Goal: Answer question/provide support: Share knowledge or assist other users

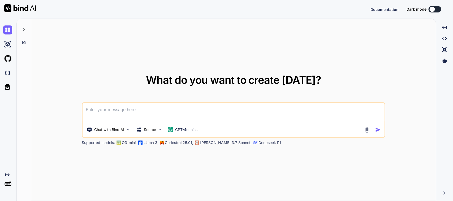
click at [121, 109] on textarea at bounding box center [234, 113] width 302 height 20
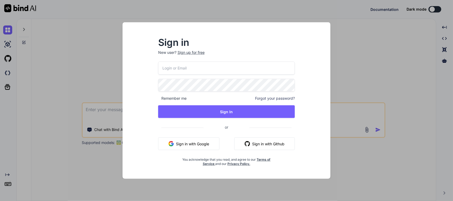
click at [199, 148] on button "Sign in with Google" at bounding box center [188, 144] width 61 height 13
type textarea "x"
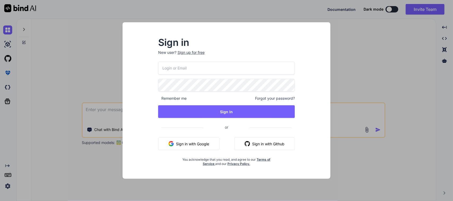
click at [80, 39] on div "Sign in New user? Sign up for free Remember me Forgot your password? Sign In or…" at bounding box center [226, 100] width 453 height 201
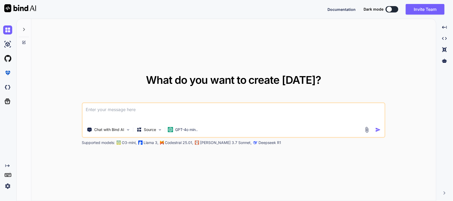
click at [110, 110] on textarea at bounding box center [234, 113] width 302 height 20
drag, startPoint x: 110, startPoint y: 110, endPoint x: 22, endPoint y: 101, distance: 88.2
click at [23, 101] on div "What do you want to create [DATE]? Chat with Bind AI Source GPT-4o min.. Suppor…" at bounding box center [227, 110] width 420 height 183
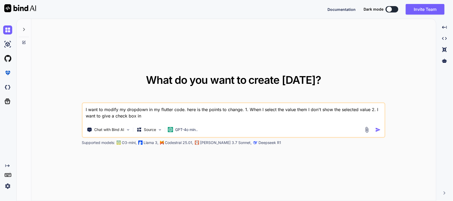
drag, startPoint x: 145, startPoint y: 117, endPoint x: 103, endPoint y: 116, distance: 42.2
click at [103, 116] on textarea "I want to modify my dropdown in my flutter code. here is the points to change. …" at bounding box center [234, 113] width 302 height 20
type textarea "I want to modify my dropdown in my flutter code. here is the points to change. …"
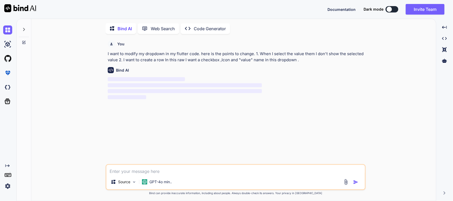
scroll to position [2, 0]
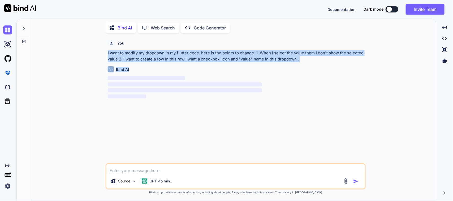
drag, startPoint x: 303, startPoint y: 62, endPoint x: 104, endPoint y: 54, distance: 199.6
click at [104, 54] on div "You I want to modify my dropdown in my flutter code. here is the points to chan…" at bounding box center [236, 119] width 401 height 164
copy div "I want to modify my dropdown in my flutter code. here is the points to change. …"
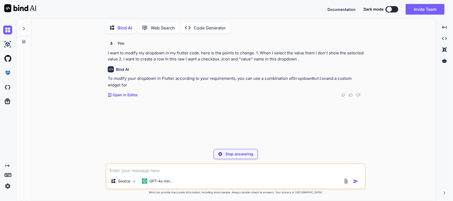
click at [0, 28] on div at bounding box center [7, 30] width 14 height 14
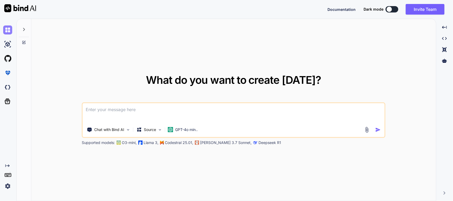
click at [7, 30] on img at bounding box center [7, 29] width 9 height 9
click at [109, 109] on textarea at bounding box center [234, 113] width 302 height 20
paste textarea "I want to modify my dropdown in my flutter code. here is the points to change. …"
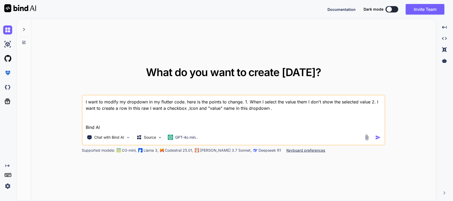
click at [292, 104] on textarea "I want to modify my dropdown in my flutter code. here is the points to change. …" at bounding box center [234, 113] width 302 height 35
click at [285, 109] on textarea "I want to modify my dropdown in my flutter code. here is the points to change. …" at bounding box center [234, 113] width 302 height 35
click at [294, 102] on textarea "I want to modify my dropdown in my flutter code. here is the points to change. …" at bounding box center [234, 113] width 302 height 35
click at [293, 109] on textarea "I want to modify my dropdown in my flutter code. here is the points to change. …" at bounding box center [234, 113] width 302 height 35
paste textarea "Container( decoration: BoxDecoration( color: Colors.white, borderRadius: Border…"
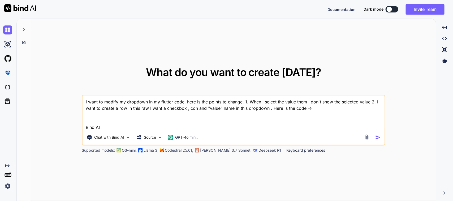
type textarea "I want to modify my dropdown in my flutter code. here is the points to change. …"
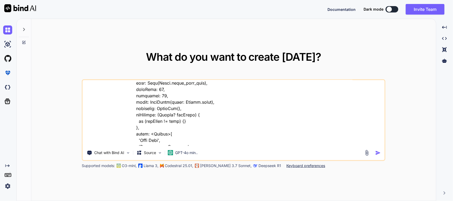
scroll to position [103, 0]
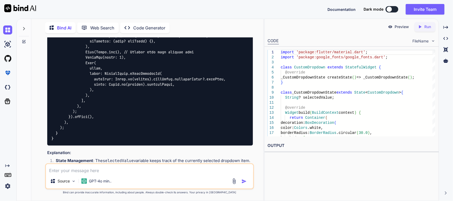
scroll to position [509, 0]
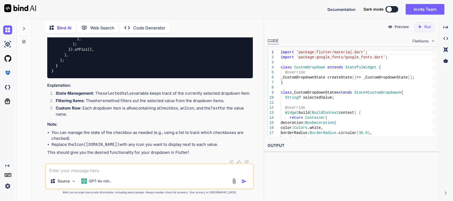
click at [120, 171] on textarea at bounding box center [150, 169] width 208 height 10
type textarea "O"
paste textarea "// /*ItemSerialNumberScreenController // * Created By - Chetu Team // * Descrip…"
type textarea "Please modify mu whole UI code here is the code => // /*ItemSerialNumberScreenC…"
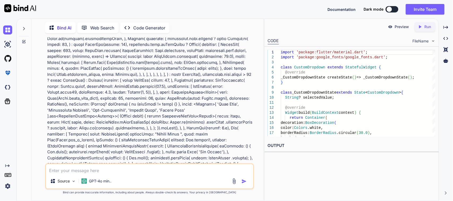
scroll to position [1007, 0]
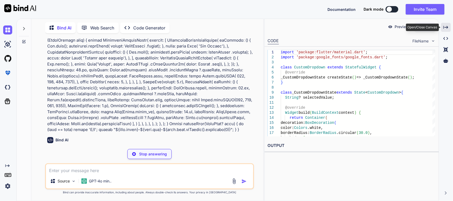
click at [448, 28] on icon "Created with Pixso." at bounding box center [446, 27] width 5 height 5
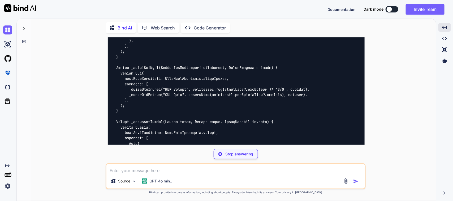
scroll to position [1744, 0]
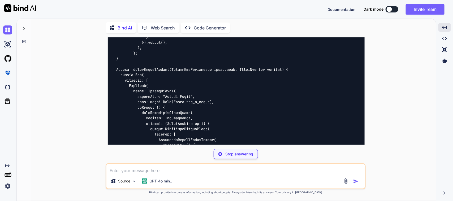
click at [244, 153] on p "Stop answering" at bounding box center [239, 154] width 28 height 5
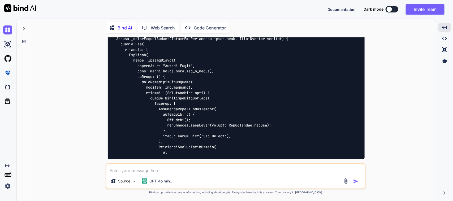
scroll to position [2423, 0]
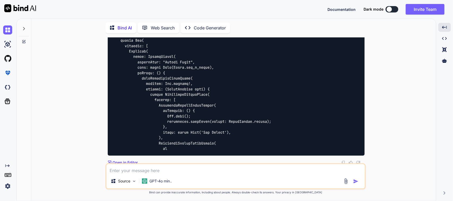
click at [209, 178] on div "Source GPT-4o min.." at bounding box center [235, 182] width 259 height 13
click at [214, 170] on textarea at bounding box center [235, 169] width 259 height 10
paste textarea "// /*ItemSerialNumberScreenController // * Created By - Chetu Team // * Descrip…"
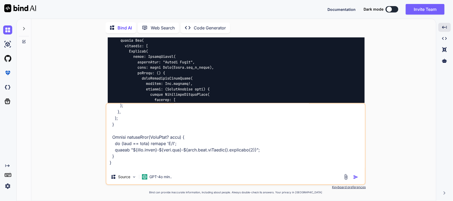
scroll to position [2593, 0]
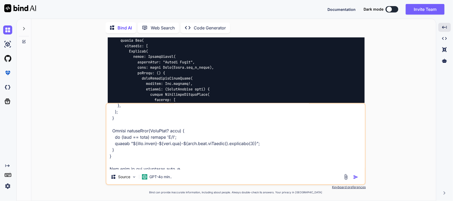
paste textarea "/* * Created By - Chetu Team * Description - Below class is used to write busin…"
type textarea "Here is the whole code of my UI => // /*ItemSerialNumberScreenController // * C…"
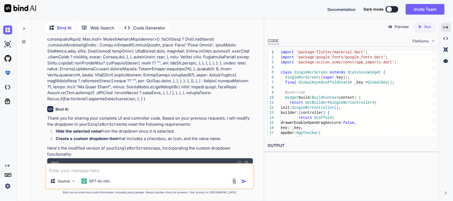
scroll to position [3381, 0]
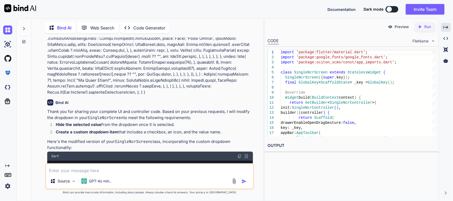
click at [237, 152] on div "Dart" at bounding box center [150, 156] width 206 height 9
click at [238, 154] on img at bounding box center [240, 156] width 4 height 4
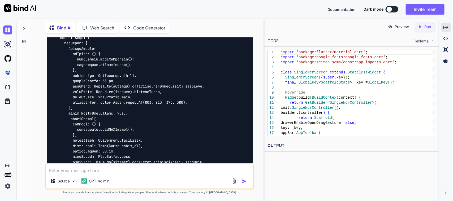
scroll to position [5340, 0]
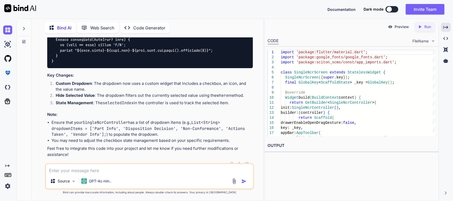
click at [108, 169] on textarea at bounding box center [150, 169] width 208 height 10
type textarea "Please write logic part in controller class . That code in not working"
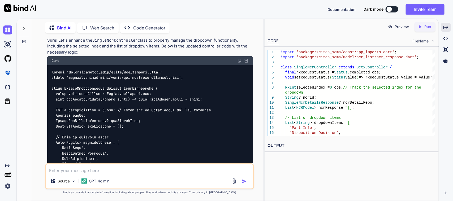
scroll to position [5490, 0]
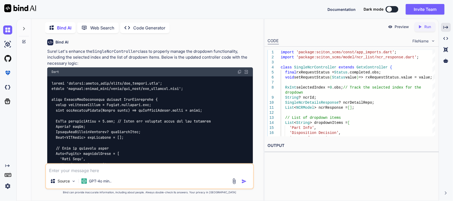
click at [238, 70] on img at bounding box center [240, 72] width 4 height 4
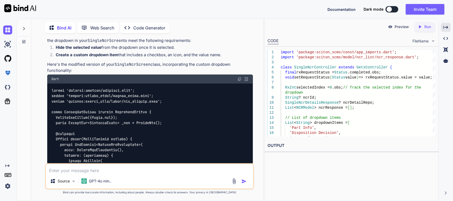
scroll to position [3398, 0]
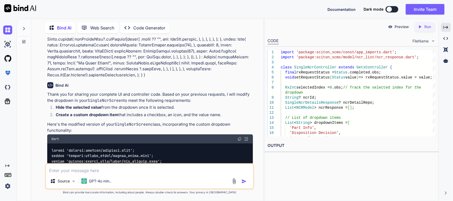
click at [241, 137] on img at bounding box center [240, 139] width 4 height 4
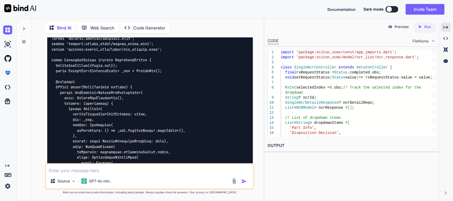
scroll to position [3531, 0]
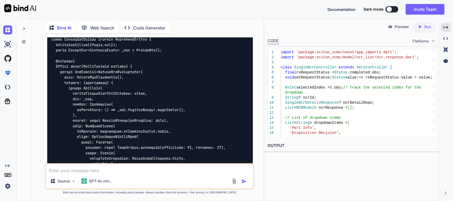
click at [116, 170] on textarea at bounding box center [150, 169] width 208 height 10
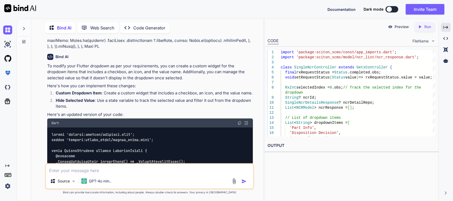
scroll to position [0, 0]
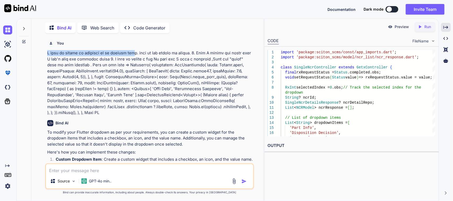
drag, startPoint x: 46, startPoint y: 52, endPoint x: 137, endPoint y: 51, distance: 90.6
click at [137, 51] on div "You Bind AI To modify your Flutter dropdown as per your requirements, you can c…" at bounding box center [150, 100] width 208 height 126
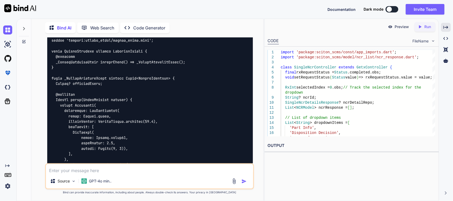
scroll to position [133, 0]
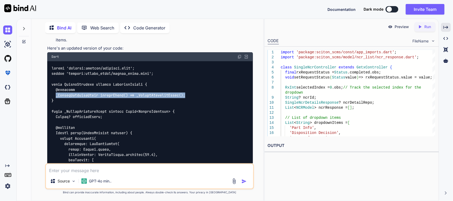
drag, startPoint x: 197, startPoint y: 95, endPoint x: 55, endPoint y: 95, distance: 142.4
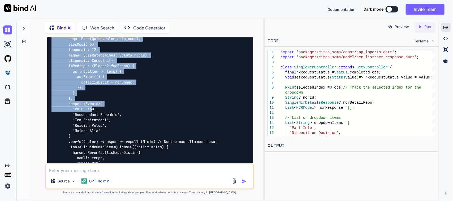
scroll to position [299, 0]
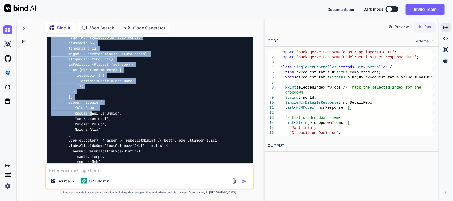
drag, startPoint x: 75, startPoint y: 72, endPoint x: 92, endPoint y: 112, distance: 43.0
click at [92, 112] on code at bounding box center [139, 92] width 174 height 385
click at [123, 108] on div at bounding box center [150, 91] width 206 height 393
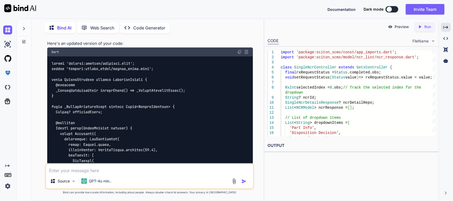
scroll to position [133, 0]
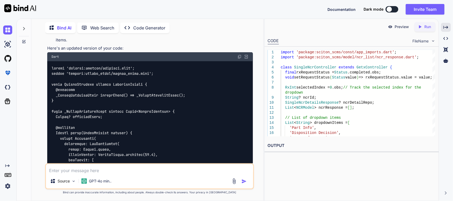
click at [246, 56] on img at bounding box center [246, 56] width 5 height 5
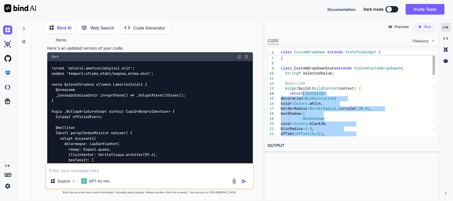
drag, startPoint x: 307, startPoint y: 118, endPoint x: 303, endPoint y: 93, distance: 25.0
type textarea "@override Widget build(BuildContext context) { return Container( decoration: Bo…"
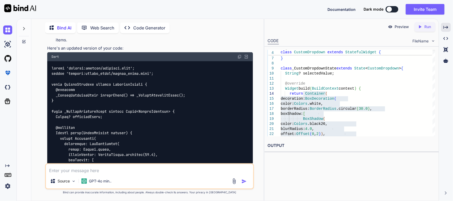
click at [126, 169] on textarea at bounding box center [150, 169] width 208 height 10
type textarea "W"
paste textarea "Container( decoration: BoxDecoration( color: Colors.white, borderRadius: Border…"
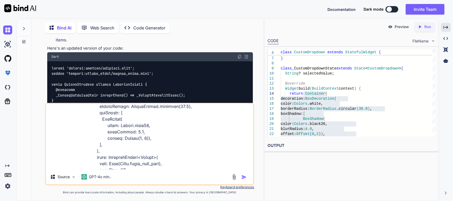
scroll to position [3, 0]
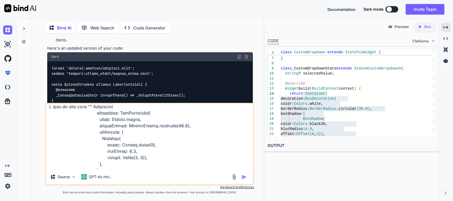
paste textarea "NCR Timeline & Workflow"
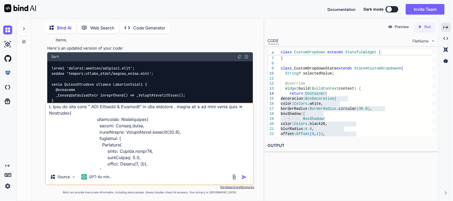
type textarea "I want to show text " NCR Timeline & Workflow" in this dropdown . right now i a…"
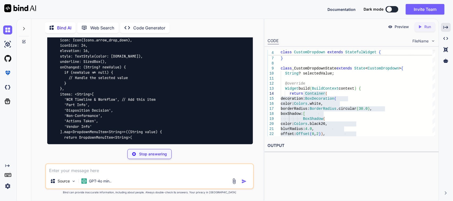
scroll to position [7277, 0]
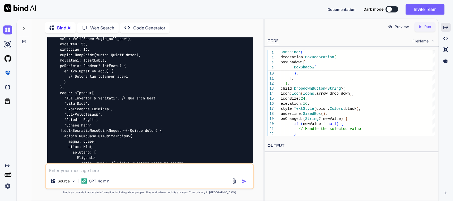
click at [126, 169] on textarea at bounding box center [150, 169] width 208 height 10
type textarea "No Don't show this text in this list . here is the heading of this container"
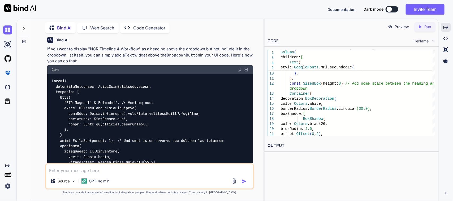
scroll to position [7609, 0]
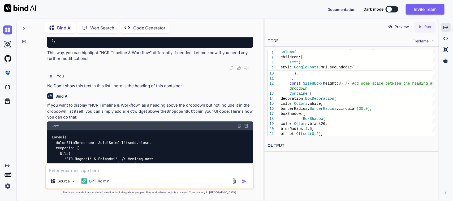
click at [240, 128] on img at bounding box center [240, 126] width 4 height 4
click at [74, 173] on textarea at bounding box center [150, 169] width 208 height 10
type textarea "No I want to show this text inside the container when I tap on the dropdown the…"
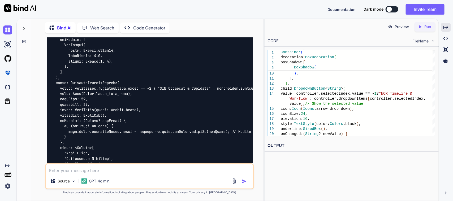
scroll to position [8214, 0]
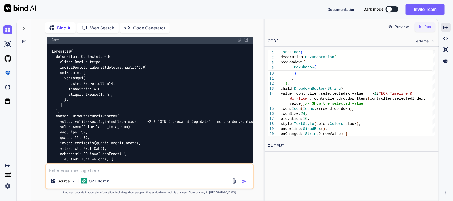
click at [238, 42] on img at bounding box center [240, 40] width 4 height 4
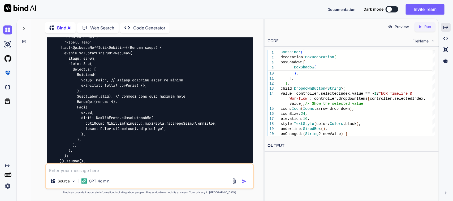
scroll to position [8546, 0]
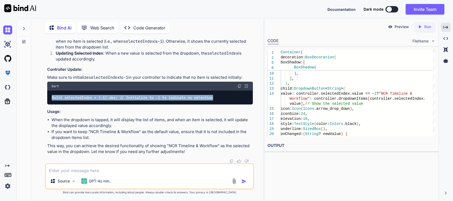
drag, startPoint x: 227, startPoint y: 96, endPoint x: 51, endPoint y: 99, distance: 176.6
click at [51, 99] on div "RxInt selectedIndex = (-1).obs; // Initialize to -1 to indicate no selection" at bounding box center [150, 98] width 206 height 14
copy code "RxInt selectedIndex = (-1).obs; // Initialize to -1 to indicate no selection"
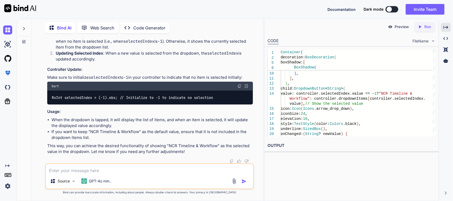
click at [113, 164] on textarea at bounding box center [150, 169] width 208 height 10
drag, startPoint x: 113, startPoint y: 165, endPoint x: 145, endPoint y: 166, distance: 31.4
click at [113, 165] on textarea at bounding box center [150, 169] width 208 height 10
paste textarea "controller.dropdownItems.indexOf(newValue);"
paste textarea "The getter 'dropdownItems' isn't defined for the type 'SingleNcrController'. Tr…"
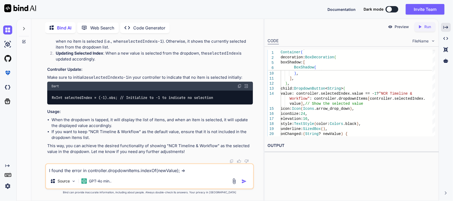
type textarea "I found the error in controller.dropdownItems.indexOf(newValue); => The getter …"
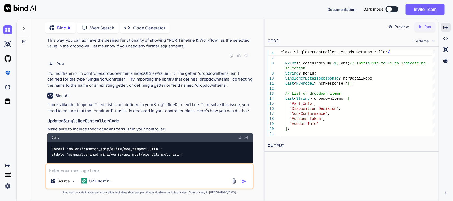
scroll to position [8656, 0]
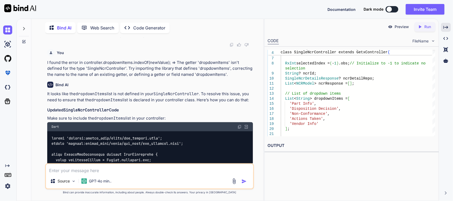
click at [240, 129] on img at bounding box center [240, 127] width 4 height 4
click at [116, 169] on textarea at bounding box center [150, 169] width 208 height 10
paste textarea "════════ Exception caught by widgets library ══════════════════════════════════…"
type textarea "I found this error => ════════ Exception caught by widgets library ════════════…"
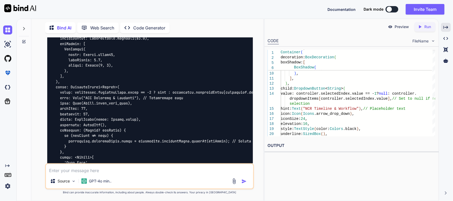
scroll to position [10378, 0]
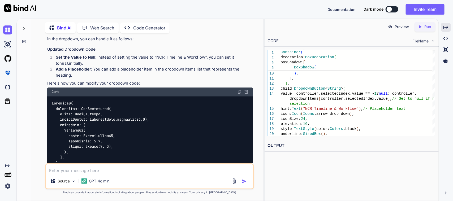
click at [238, 94] on img at bounding box center [240, 92] width 4 height 4
click at [100, 172] on textarea at bounding box center [150, 169] width 208 height 10
type textarea "I"
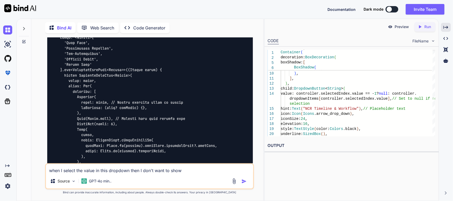
scroll to position [10712, 0]
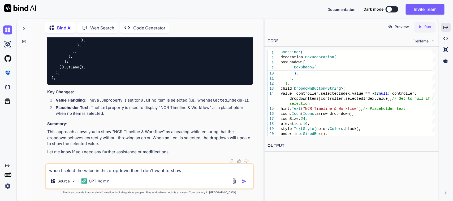
click at [182, 171] on textarea "when I select the value in this dropdown then I don't want to show" at bounding box center [150, 169] width 208 height 10
drag, startPoint x: 193, startPoint y: 170, endPoint x: 39, endPoint y: 167, distance: 154.1
click at [39, 167] on div "You Bind AI To modify your Flutter dropdown as per your requirements, you can c…" at bounding box center [150, 119] width 228 height 164
paste textarea "Container( width: 100.w, decoration: BoxDecoration( color: Colors.white, border…"
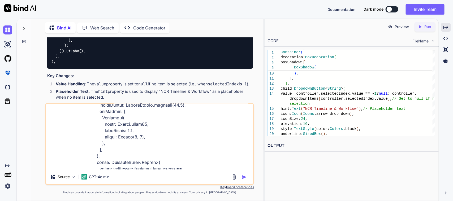
scroll to position [0, 0]
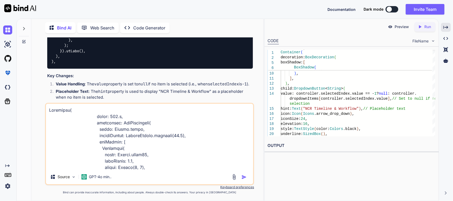
click at [50, 111] on textarea at bounding box center [150, 137] width 208 height 66
paste textarea ""NCR Timeline & Workflow","
type textarea "I want this text "NCR Timeline & Workflow", in center +=> Container( width: 100…"
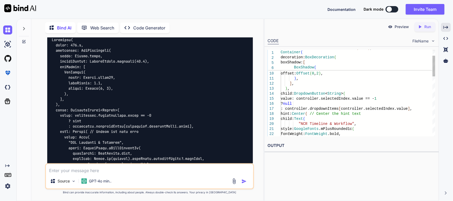
scroll to position [10933, 0]
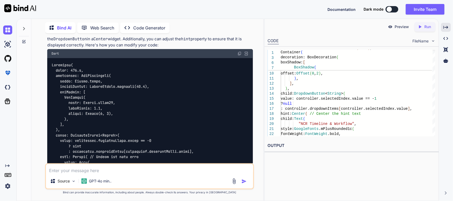
click at [240, 58] on div "Dart" at bounding box center [150, 53] width 206 height 9
click at [240, 56] on img at bounding box center [240, 54] width 4 height 4
click at [87, 169] on textarea at bounding box center [150, 169] width 208 height 10
type textarea "No it is not working"
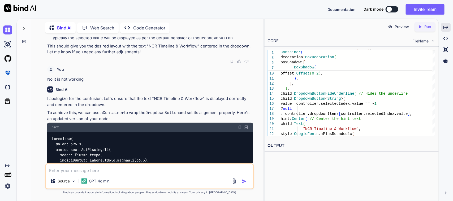
scroll to position [11433, 0]
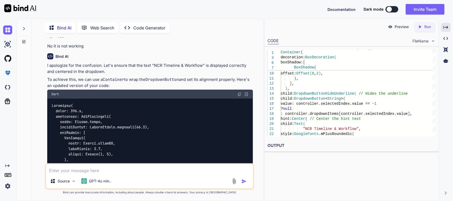
click at [241, 96] on img at bounding box center [240, 94] width 4 height 4
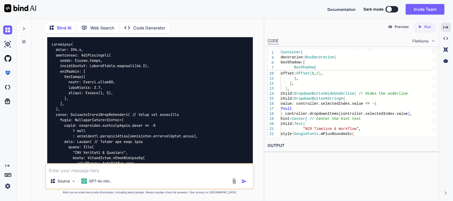
scroll to position [11499, 0]
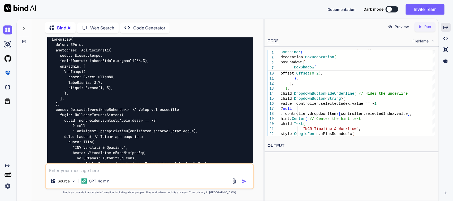
click at [99, 171] on textarea at bounding box center [150, 169] width 208 height 10
paste textarea "const Color.fromARGB(255, 216, 209, 209)"
type textarea "No its not working .and I also want this color of this dropdown const Color.fro…"
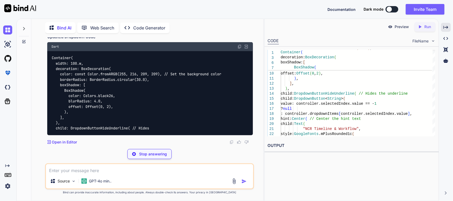
scroll to position [12048, 0]
